Goal: Task Accomplishment & Management: Manage account settings

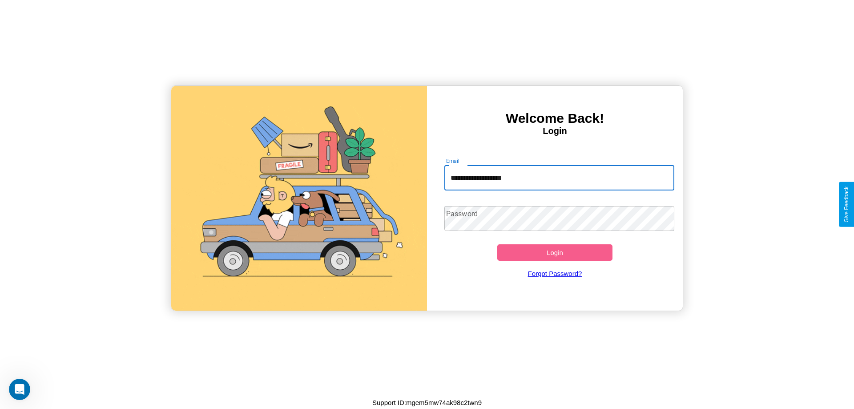
type input "**********"
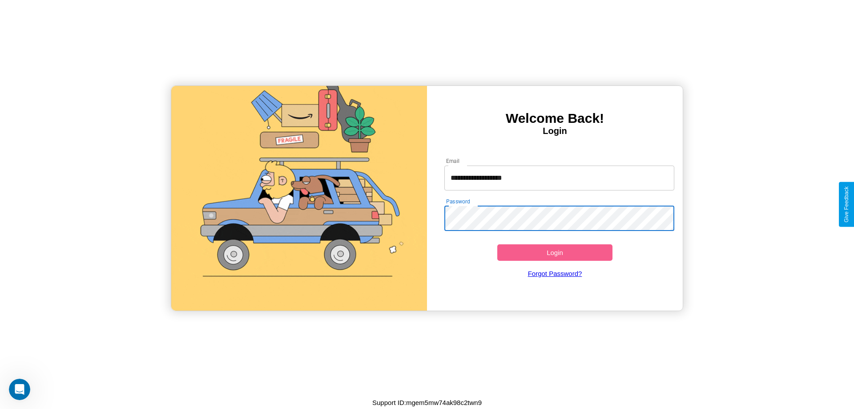
click at [554, 252] on button "Login" at bounding box center [554, 252] width 115 height 16
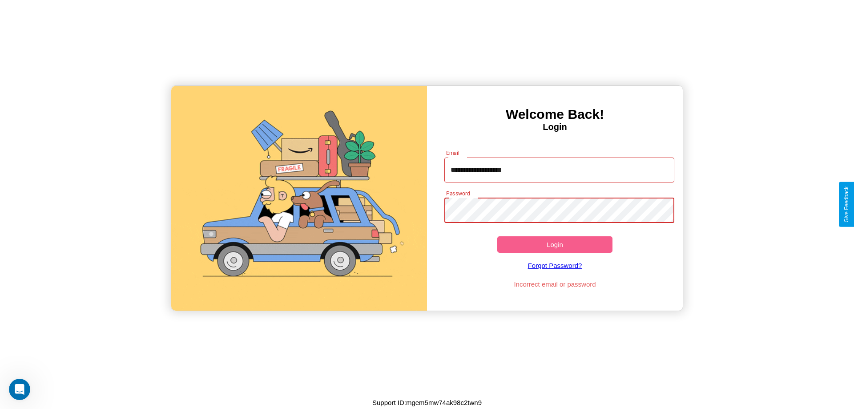
click at [554, 244] on button "Login" at bounding box center [554, 244] width 115 height 16
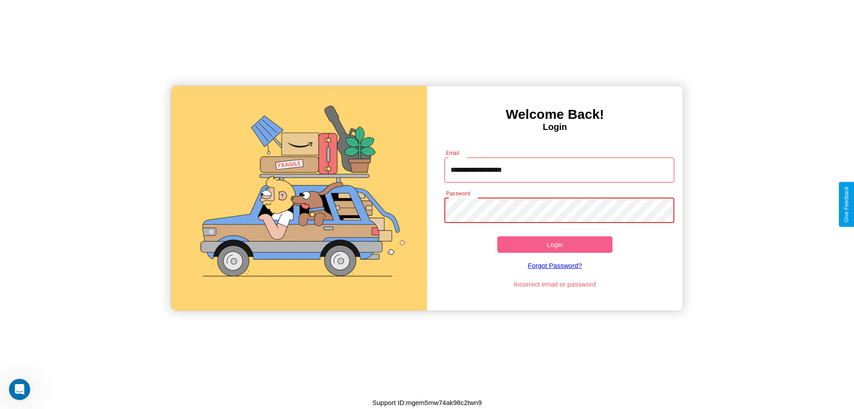
click at [554, 244] on button "Login" at bounding box center [554, 244] width 115 height 16
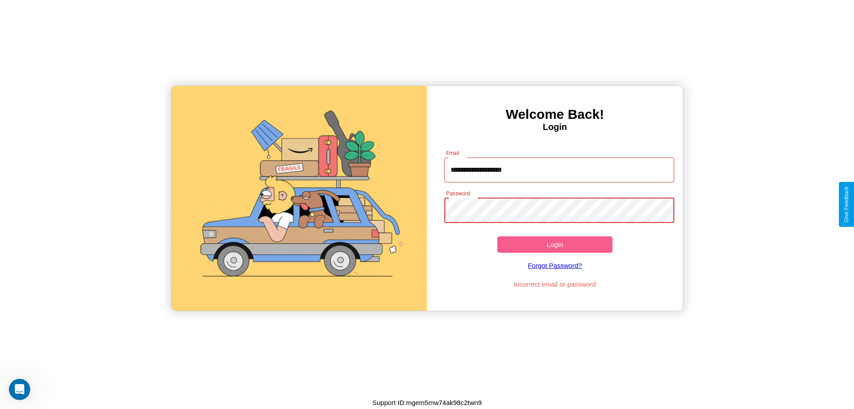
click at [554, 244] on button "Login" at bounding box center [554, 244] width 115 height 16
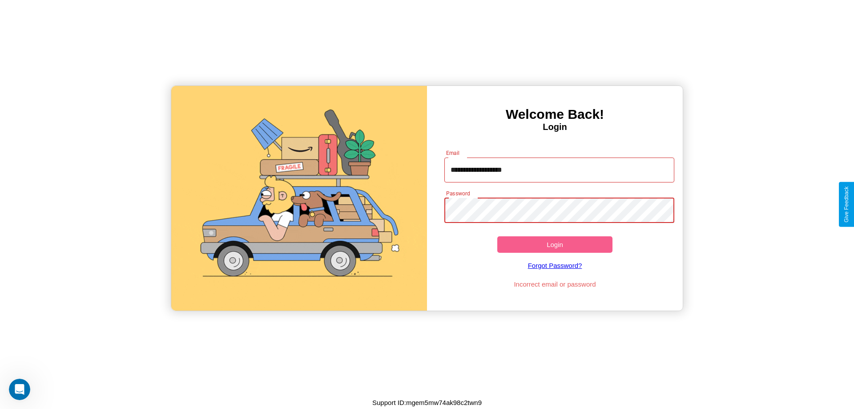
click at [554, 244] on button "Login" at bounding box center [554, 244] width 115 height 16
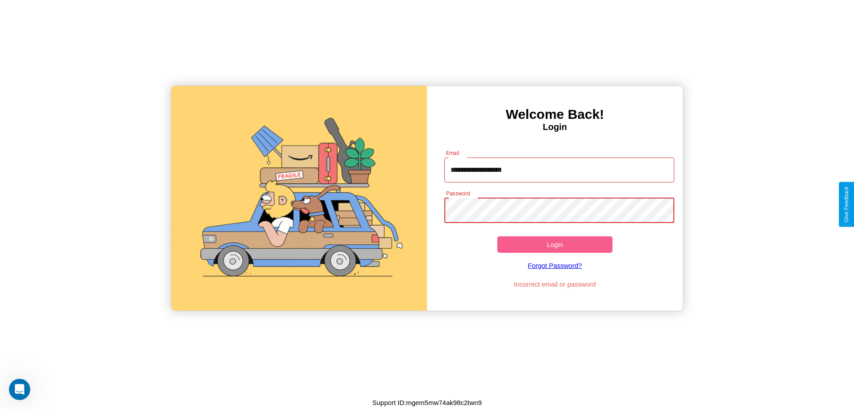
click at [554, 244] on button "Login" at bounding box center [554, 244] width 115 height 16
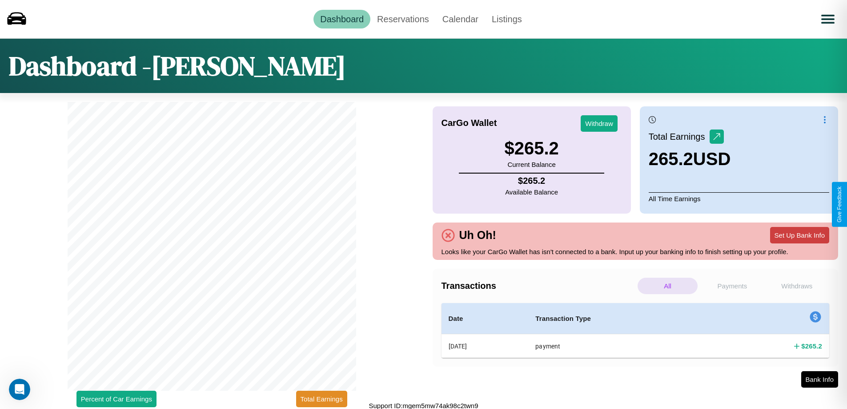
click at [799, 235] on button "Set Up Bank Info" at bounding box center [799, 235] width 59 height 16
